Goal: Transaction & Acquisition: Purchase product/service

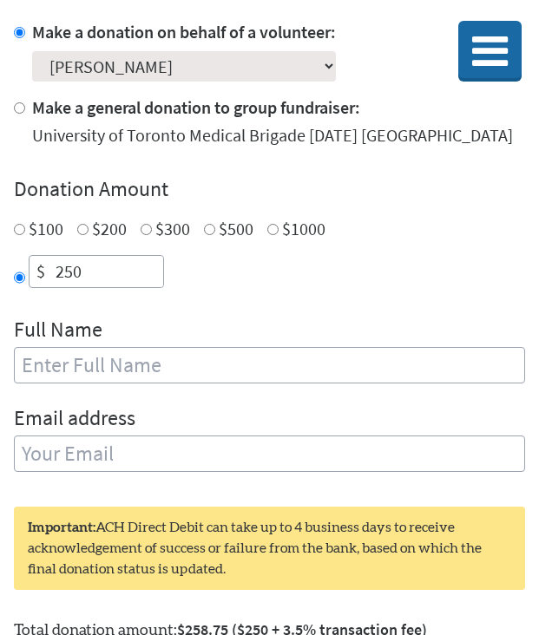
scroll to position [485, 0]
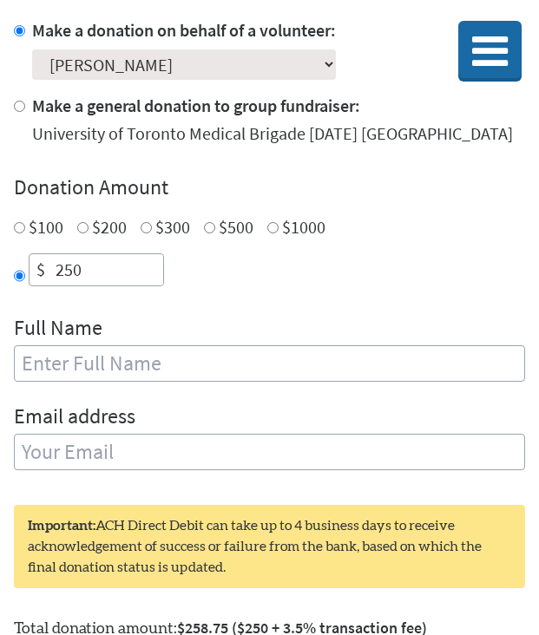
click at [308, 43] on div "Select a volunteer... Emir Eshberk Haley Chu Hyunwook (Paul) Im Julia Chow Kath…" at bounding box center [184, 61] width 304 height 37
click at [334, 65] on select "Select a volunteer... Emir Eshberk Haley Chu Hyunwook (Paul) Im Julia Chow Kath…" at bounding box center [184, 64] width 304 height 30
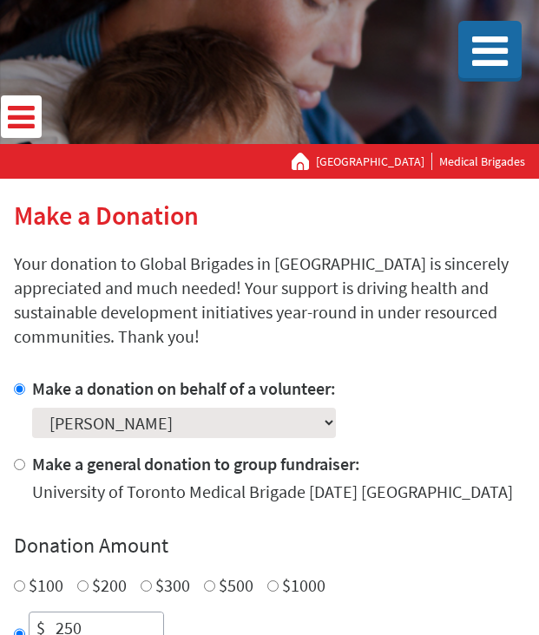
scroll to position [0, 0]
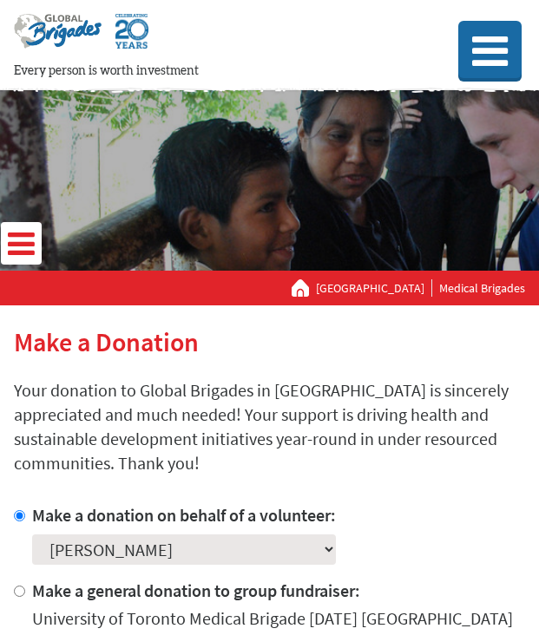
click at [333, 286] on link "[GEOGRAPHIC_DATA]" at bounding box center [374, 287] width 116 height 17
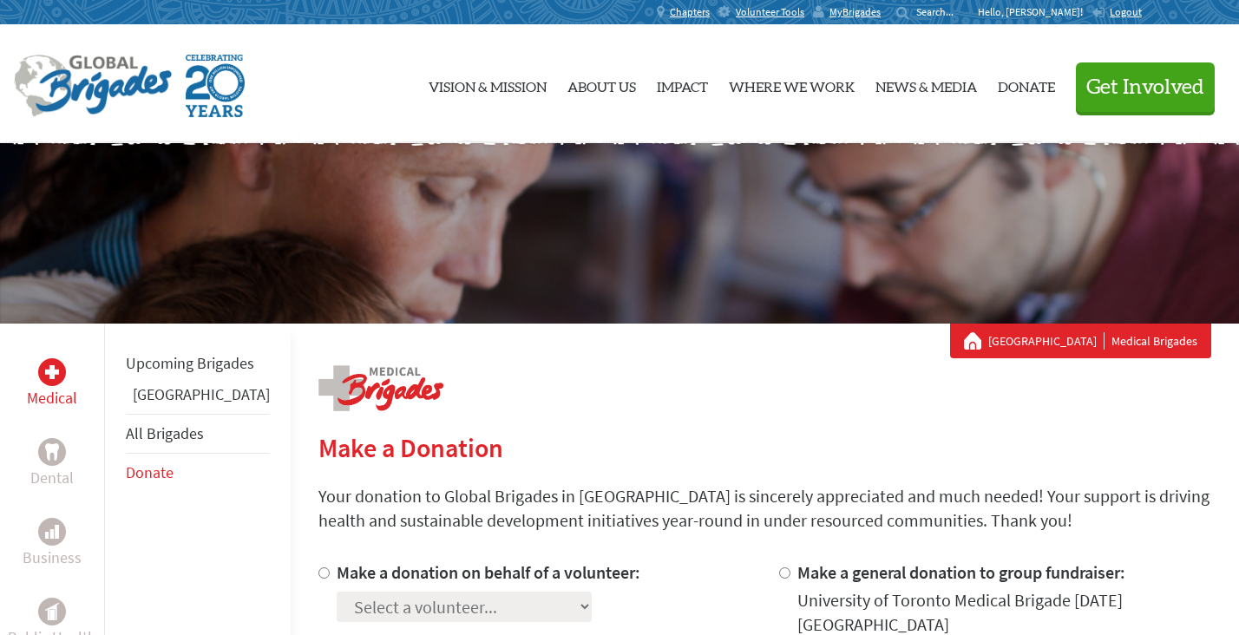
click at [1045, 343] on link "[GEOGRAPHIC_DATA]" at bounding box center [1047, 340] width 116 height 17
